Goal: Transaction & Acquisition: Obtain resource

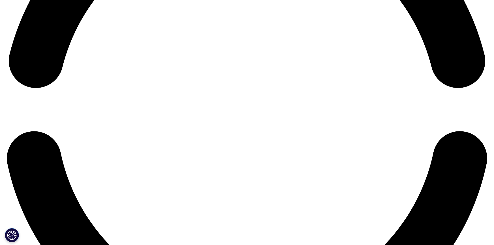
scroll to position [1120, 0]
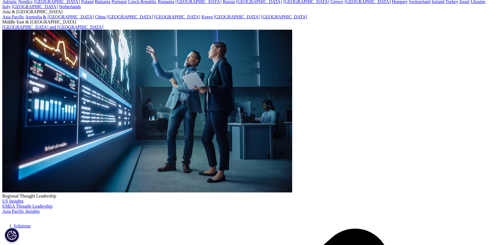
scroll to position [72, 0]
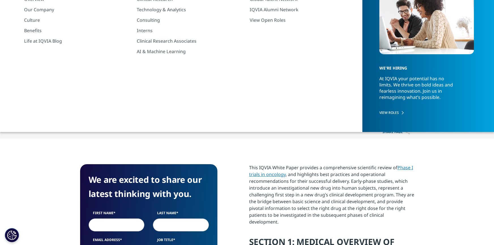
click at [411, 168] on link "Phase I trials in oncology" at bounding box center [331, 171] width 164 height 13
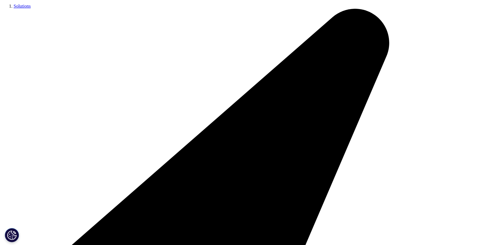
scroll to position [129, 0]
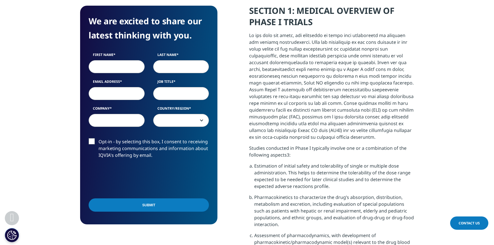
scroll to position [304, 0]
click at [130, 69] on input "First Name" at bounding box center [117, 66] width 56 height 13
type input "[PERSON_NAME]"
type input "[EMAIL_ADDRESS][DOMAIN_NAME]"
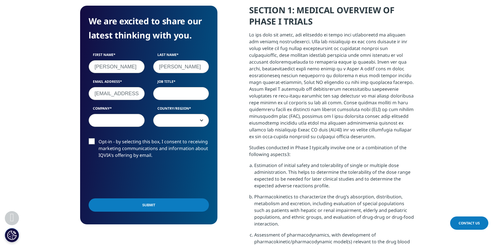
type input "[PERSON_NAME]"
select select "[GEOGRAPHIC_DATA]"
click at [181, 91] on input "Job Title" at bounding box center [181, 93] width 56 height 13
type input "CRA"
click at [119, 121] on input "[PERSON_NAME]" at bounding box center [117, 120] width 56 height 13
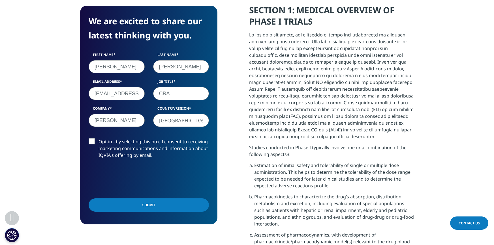
click at [119, 121] on input "[PERSON_NAME]" at bounding box center [117, 120] width 56 height 13
type input "Vanguard Clinical"
click at [121, 93] on input "[EMAIL_ADDRESS][DOMAIN_NAME]" at bounding box center [117, 93] width 56 height 13
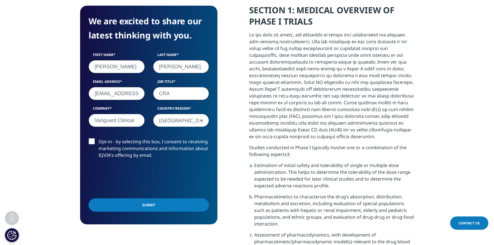
click at [121, 93] on input "[EMAIL_ADDRESS][DOMAIN_NAME]" at bounding box center [117, 93] width 56 height 13
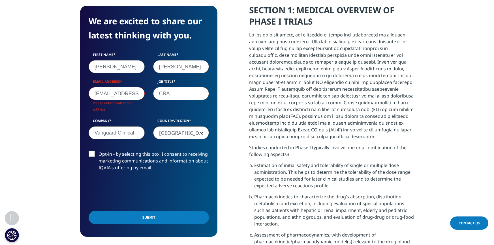
scroll to position [219, 137]
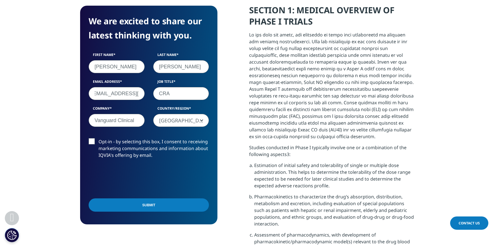
type input "[EMAIL_ADDRESS][DOMAIN_NAME]"
click at [147, 209] on input "Submit" at bounding box center [149, 205] width 120 height 13
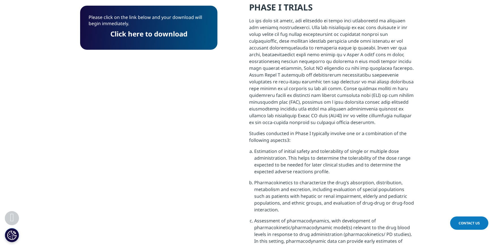
scroll to position [44, 137]
click at [131, 33] on link "Click here to download" at bounding box center [148, 33] width 77 height 9
